Goal: Communication & Community: Answer question/provide support

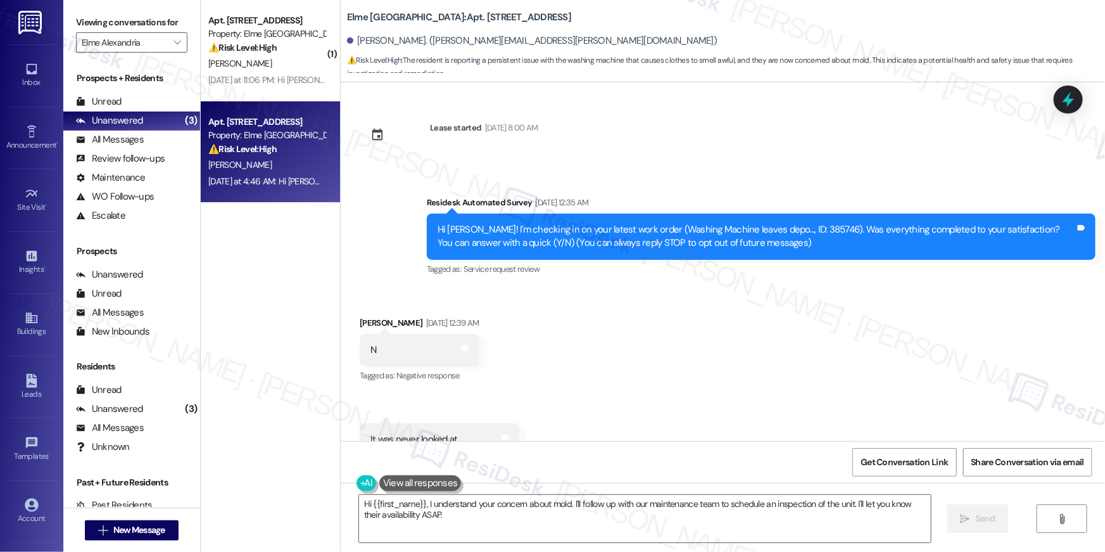
scroll to position [1022, 0]
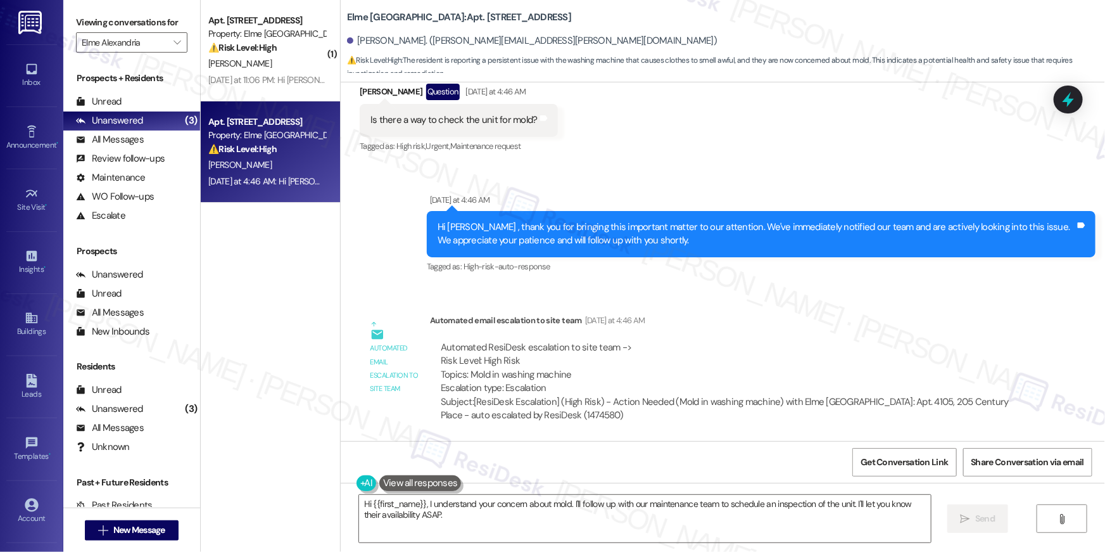
click at [733, 318] on div "Automated email escalation to site team Yesterday at 4:46 AM" at bounding box center [729, 323] width 599 height 18
click at [778, 341] on div "Automated ResiDesk escalation to site team -> Risk Level: High Risk Topics: Mol…" at bounding box center [729, 368] width 577 height 54
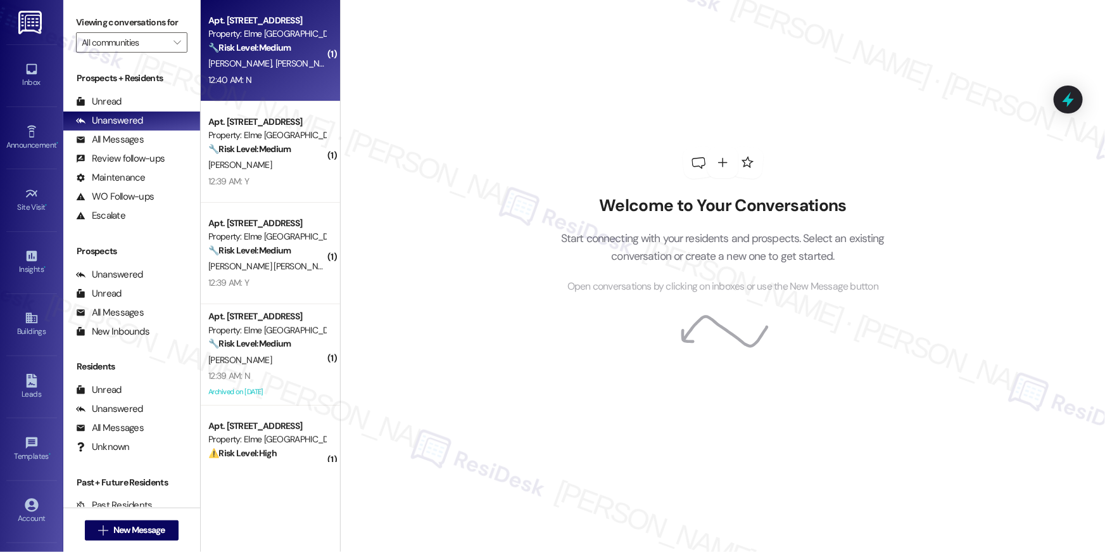
click at [255, 54] on div "Apt. 3119, [STREET_ADDRESS] Property: [GEOGRAPHIC_DATA] 🔧 Risk Level: Medium Th…" at bounding box center [267, 34] width 120 height 43
type input "Elme Alexandria"
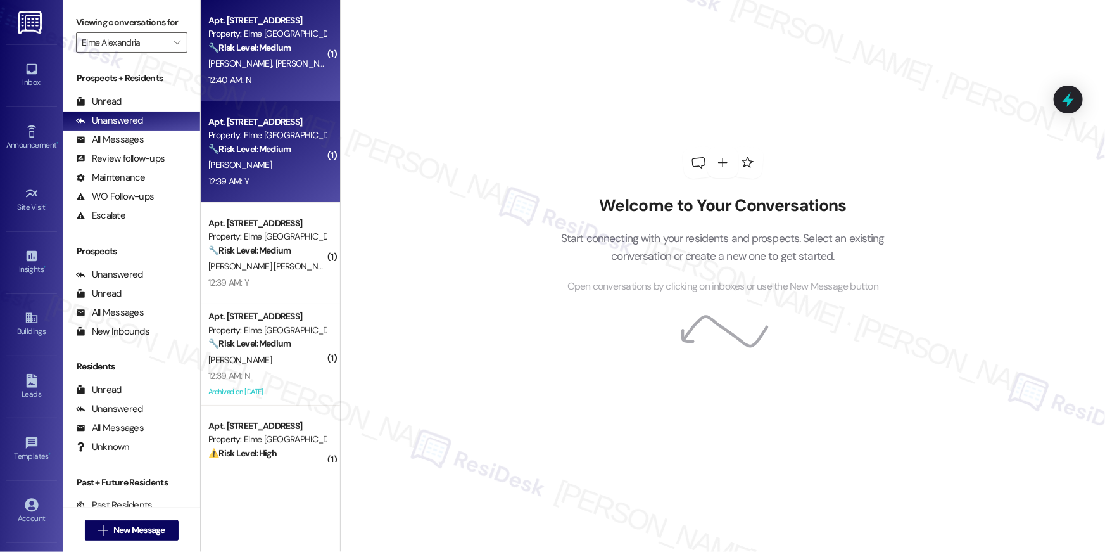
click at [276, 139] on div "Property: Elme [GEOGRAPHIC_DATA]" at bounding box center [266, 135] width 117 height 13
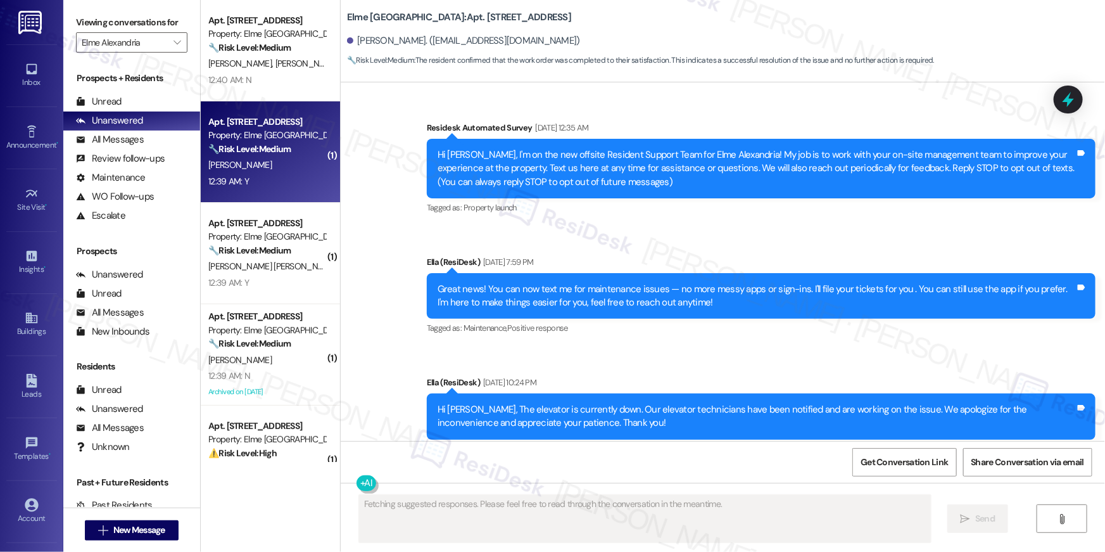
scroll to position [14914, 0]
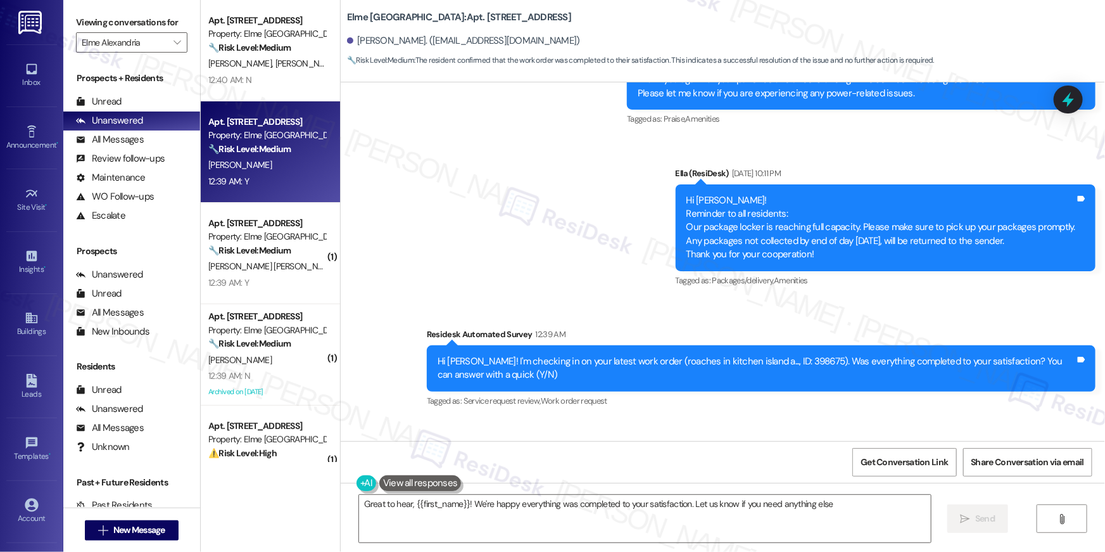
type textarea "Great to hear, {{first_name}}! We're happy everything was completed to your sat…"
click at [676, 535] on textarea "Great to hear, {{first_name}}! We're happy everything was completed to your sat…" at bounding box center [645, 519] width 572 height 48
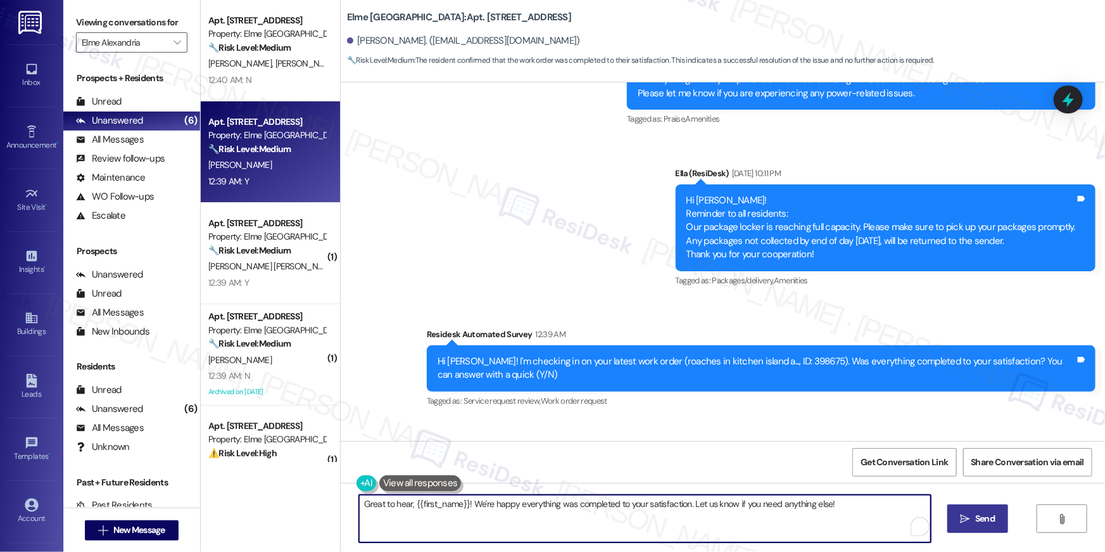
click at [982, 524] on span "Send" at bounding box center [985, 518] width 20 height 13
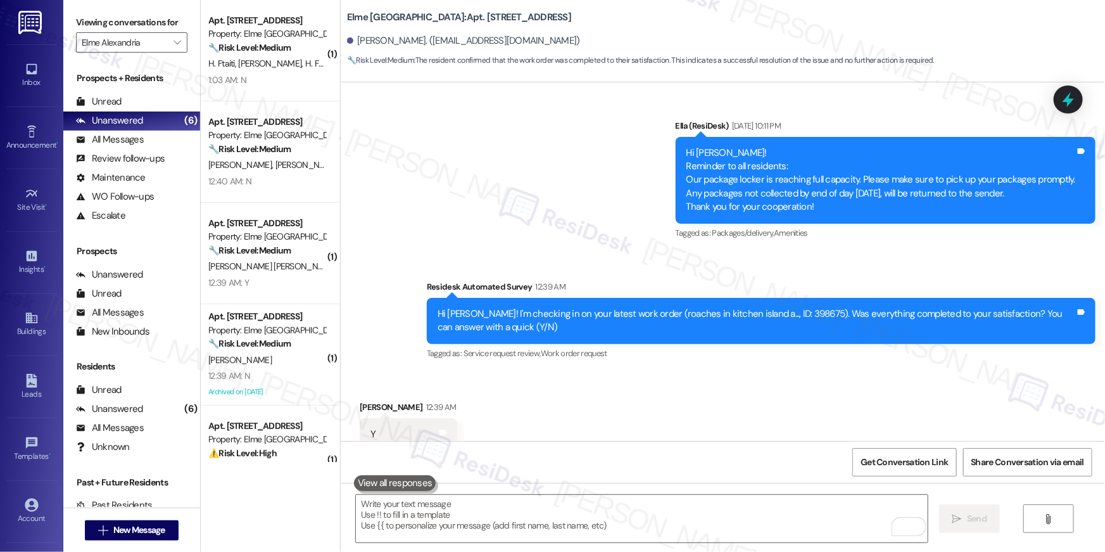
scroll to position [15002, 0]
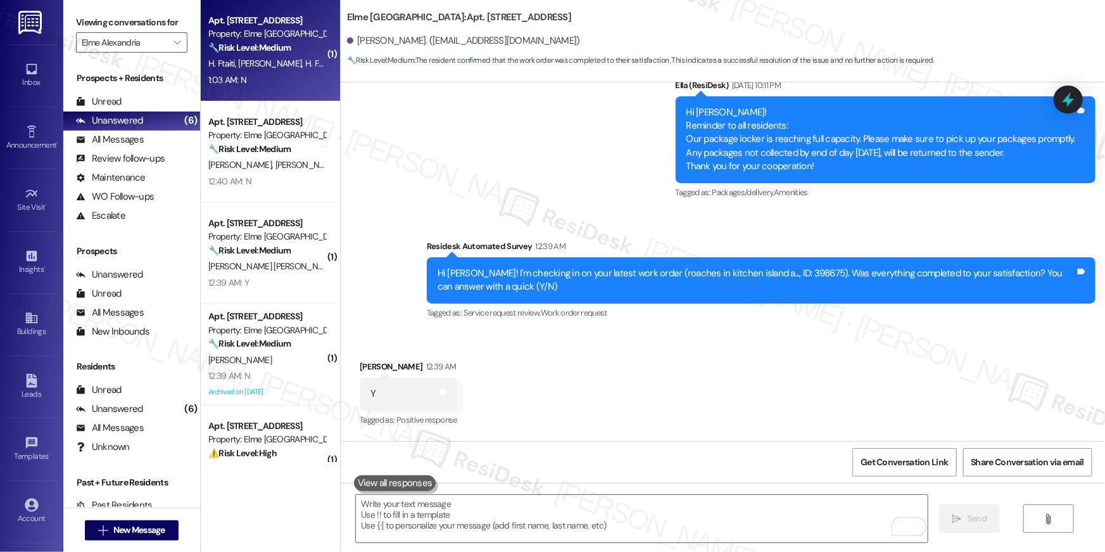
click at [282, 79] on div "1:03 AM: N 1:03 AM: N" at bounding box center [267, 80] width 120 height 16
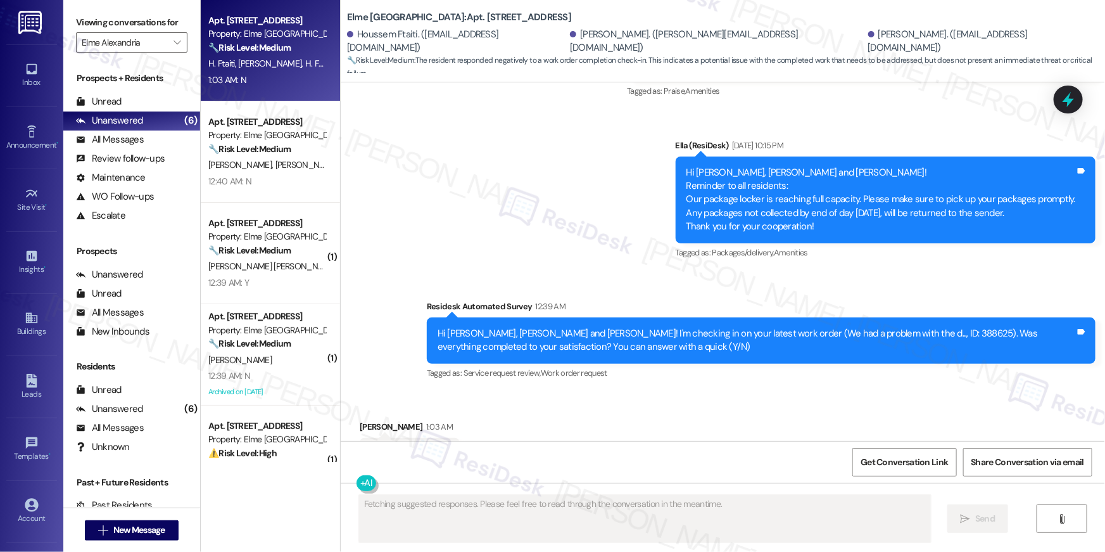
scroll to position [3342, 0]
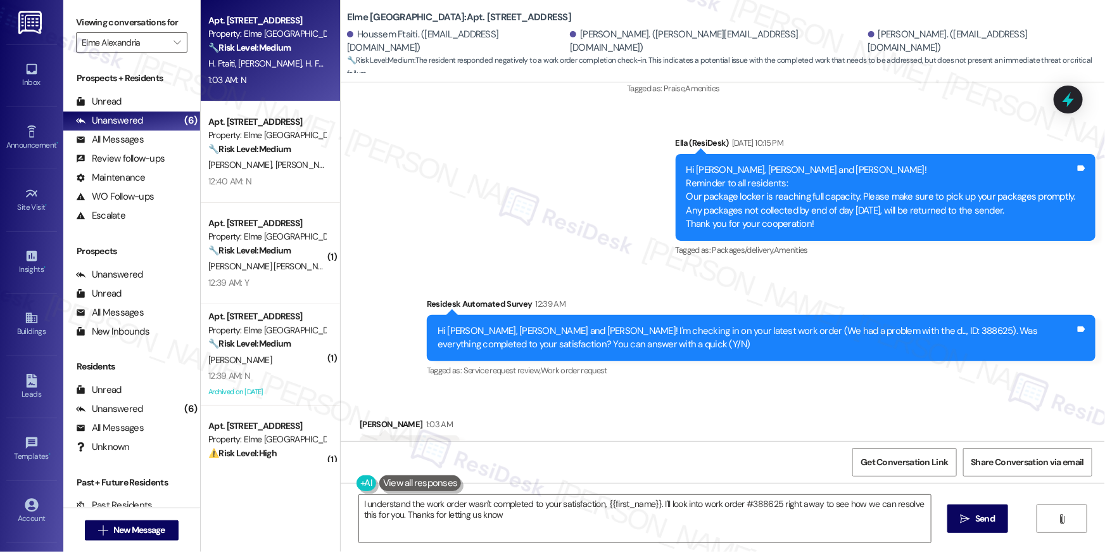
type textarea "I understand the work order wasn't completed to your satisfaction, {{first_name…"
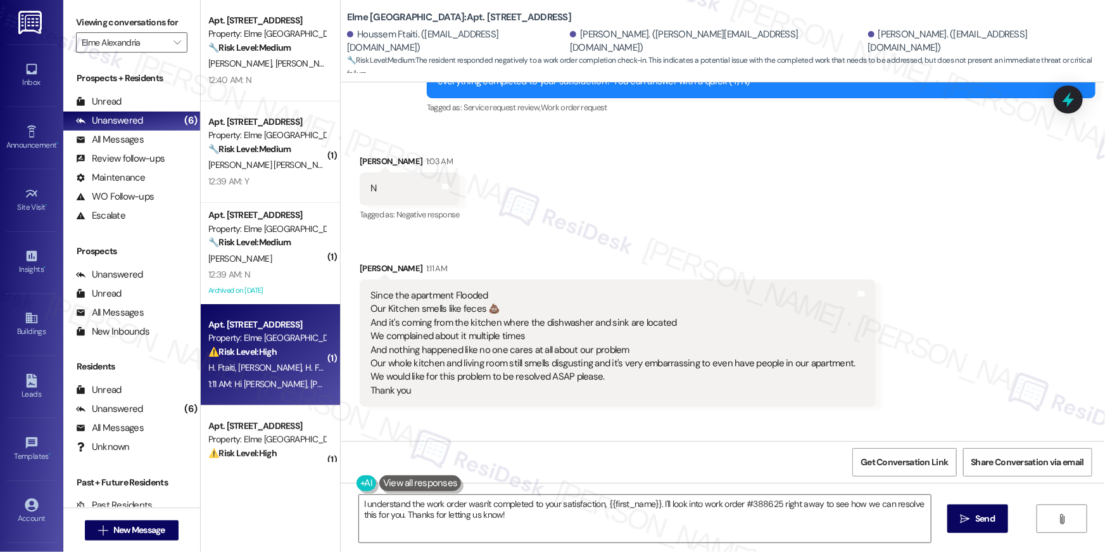
scroll to position [3627, 0]
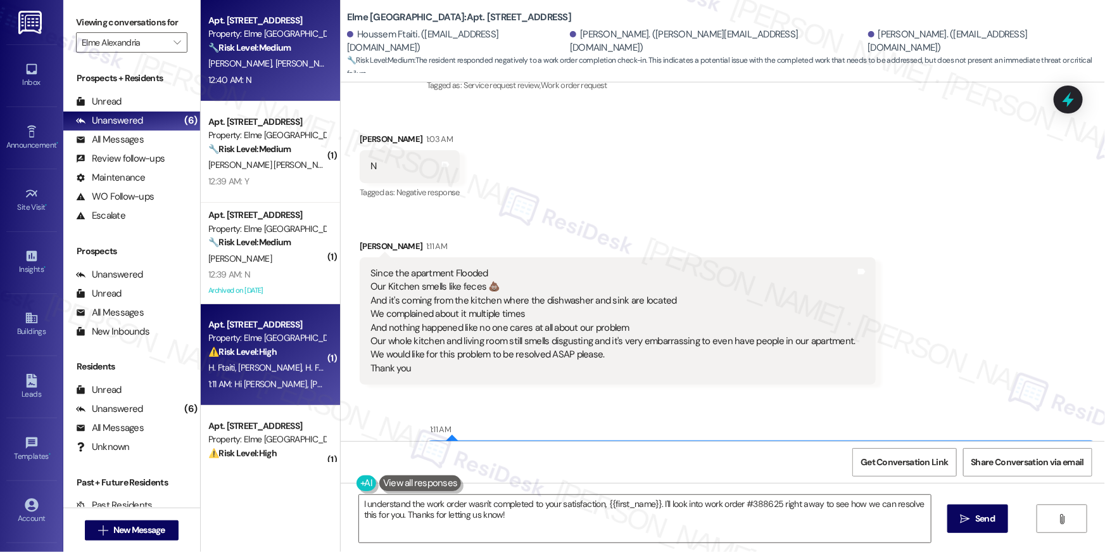
click at [276, 61] on span "[PERSON_NAME]" at bounding box center [307, 63] width 63 height 11
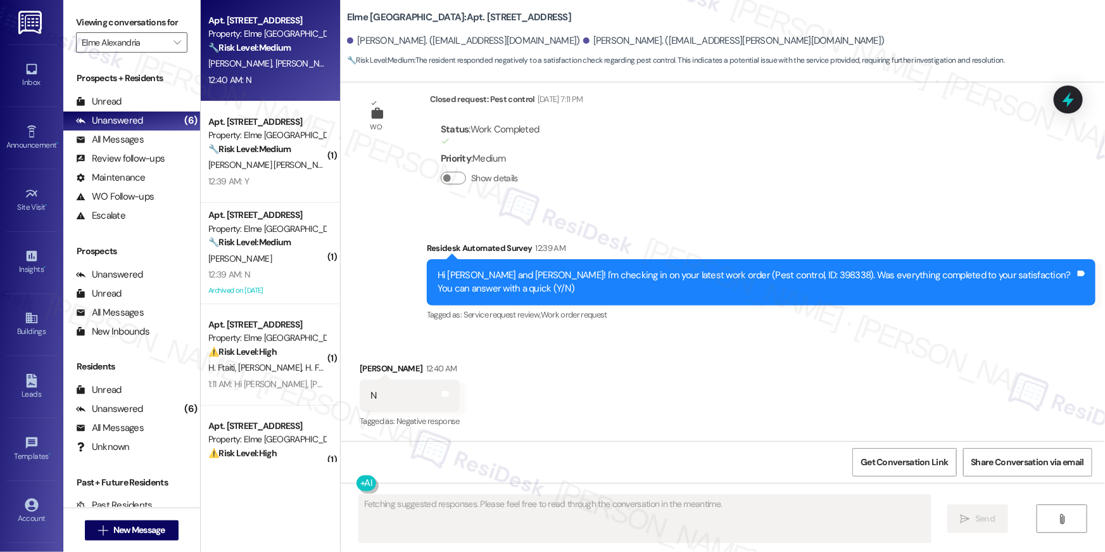
scroll to position [2120, 0]
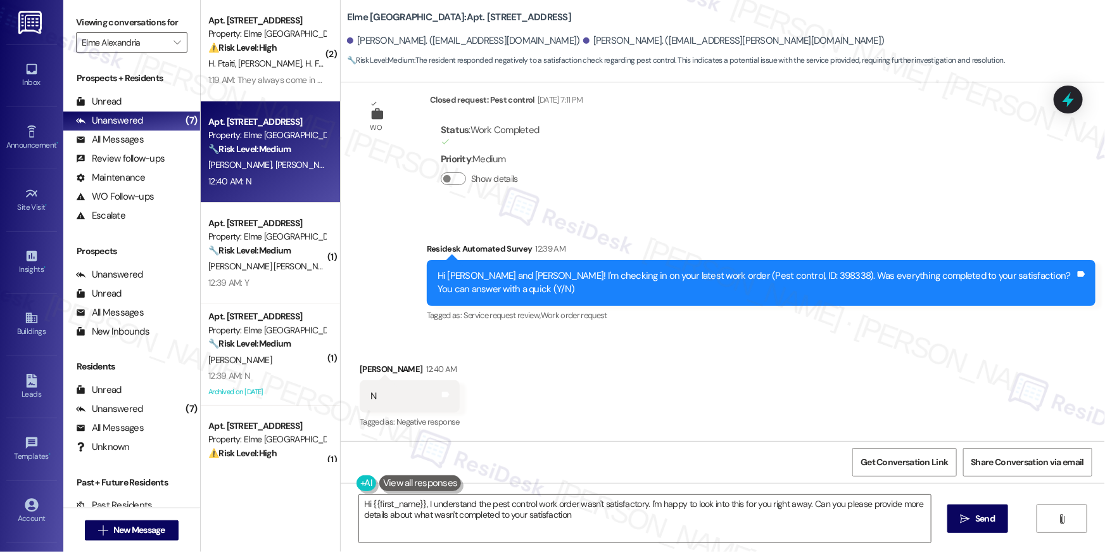
type textarea "Hi {{first_name}}, I understand the pest control work order wasn't satisfactory…"
